Goal: Find specific page/section: Find specific page/section

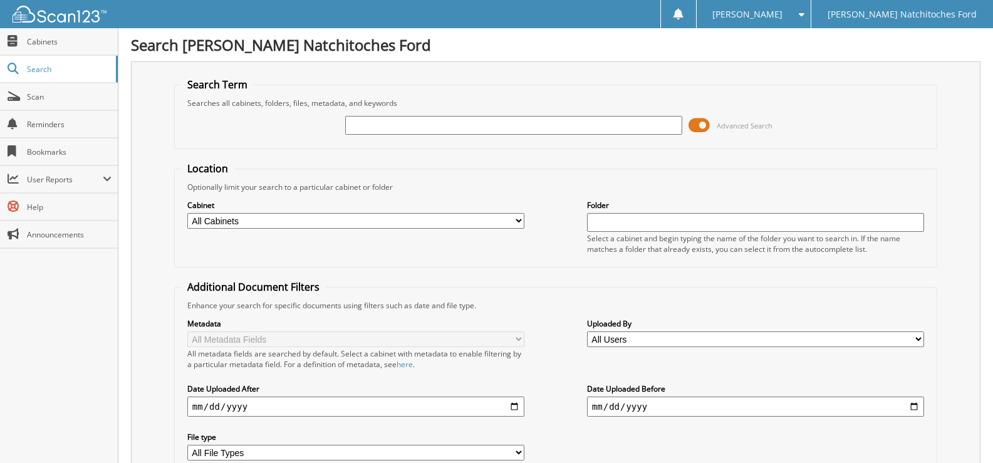
click at [432, 129] on input "text" at bounding box center [513, 125] width 337 height 19
type input "UC02329"
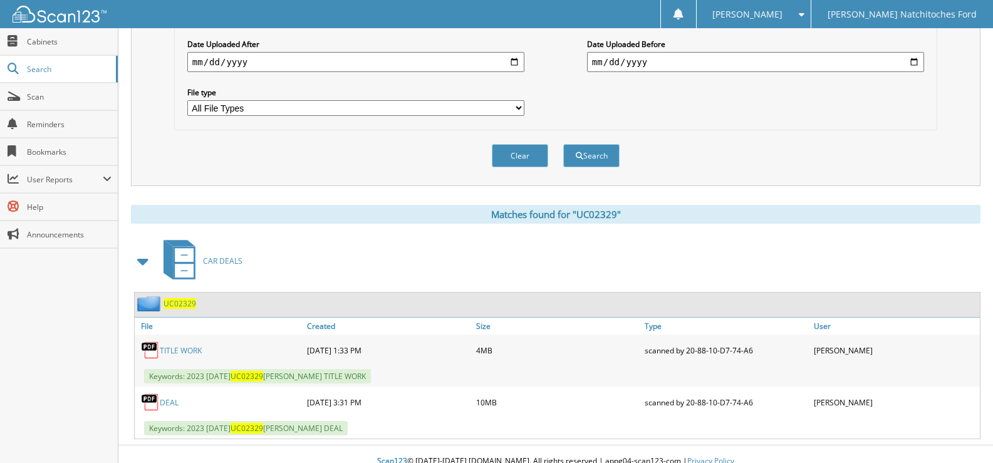
scroll to position [359, 0]
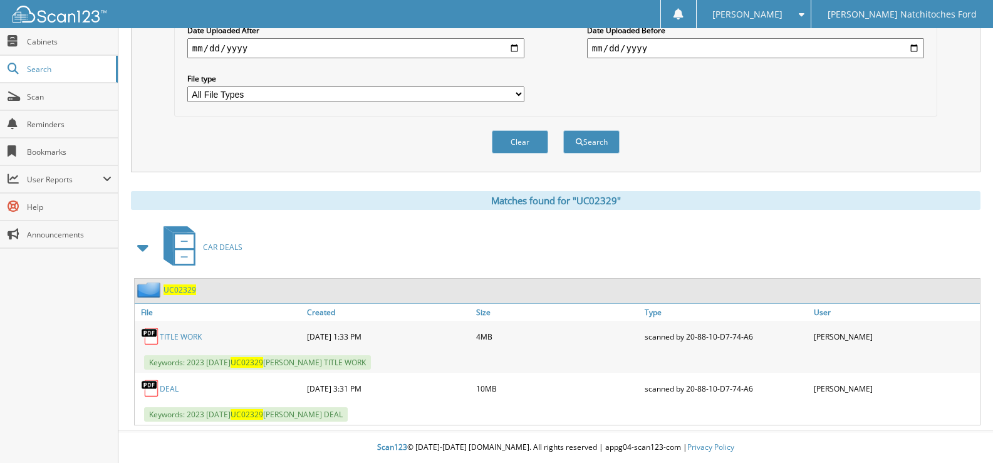
click at [168, 384] on link "DEAL" at bounding box center [169, 388] width 19 height 11
